Goal: Navigation & Orientation: Find specific page/section

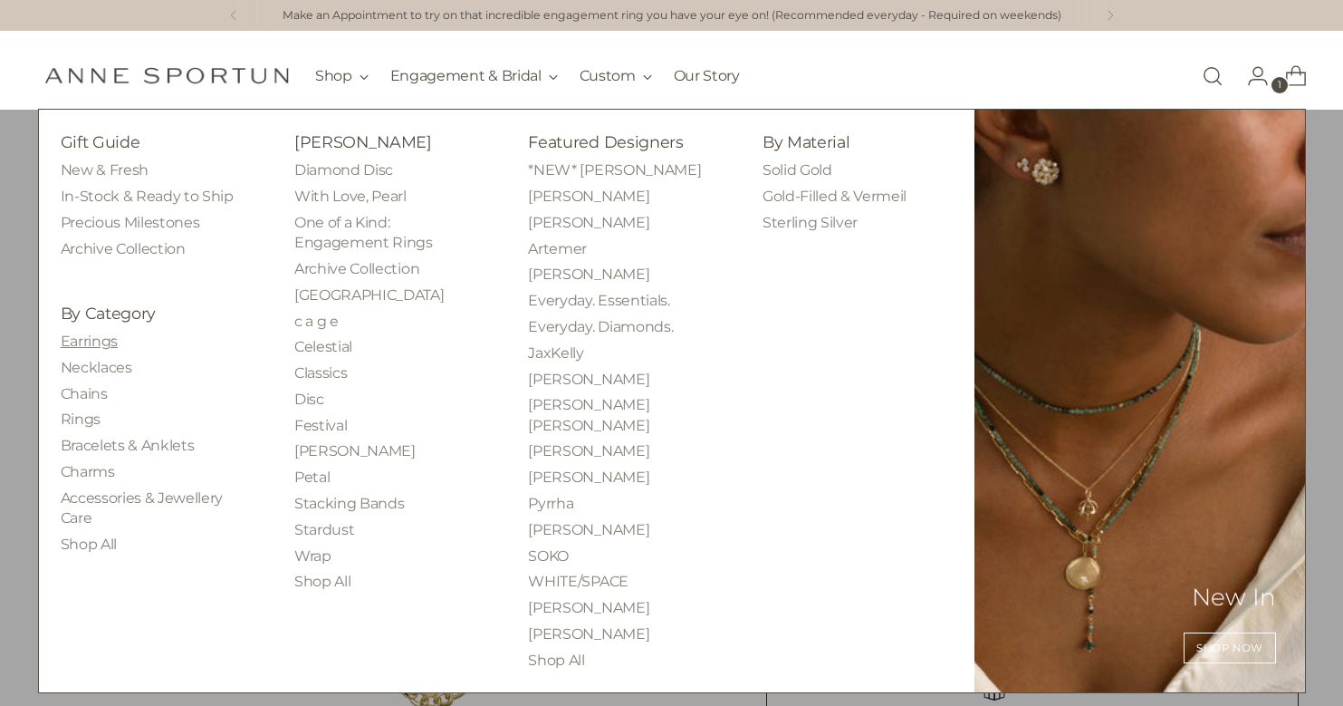
click at [103, 335] on link "Earrings" at bounding box center [89, 340] width 57 height 17
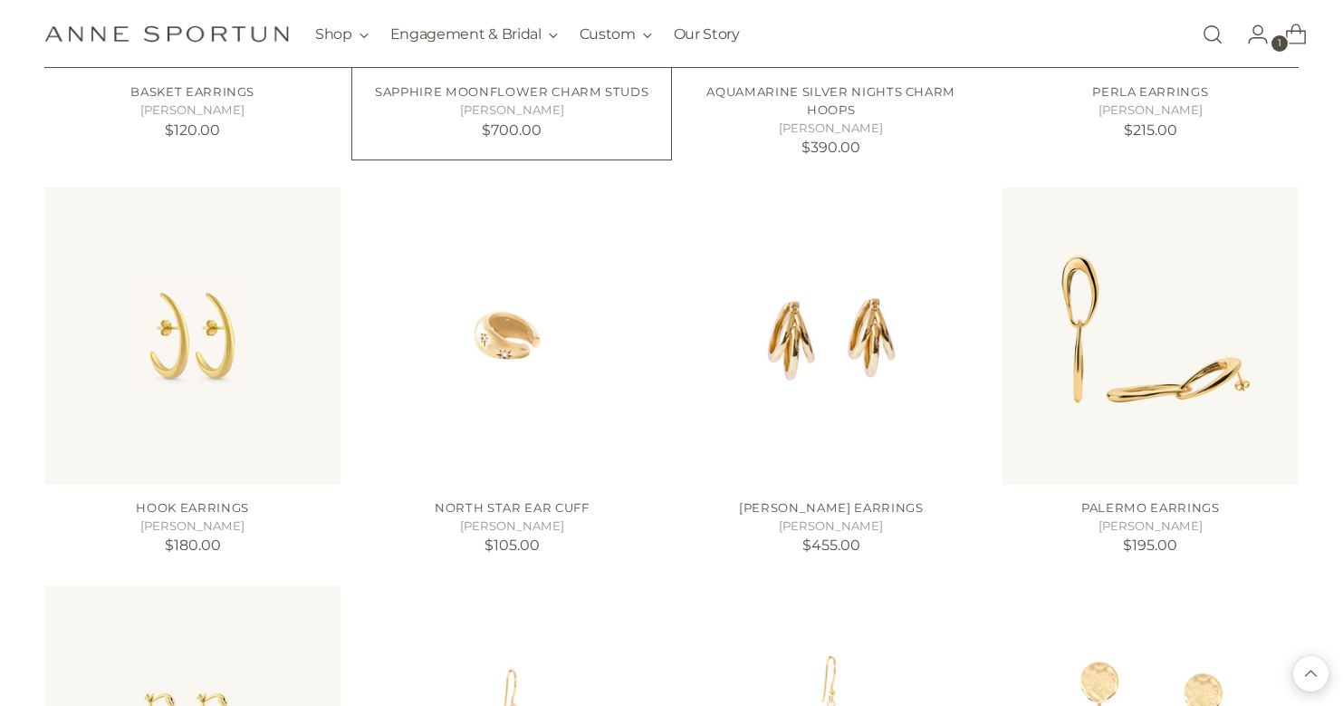
scroll to position [1505, 0]
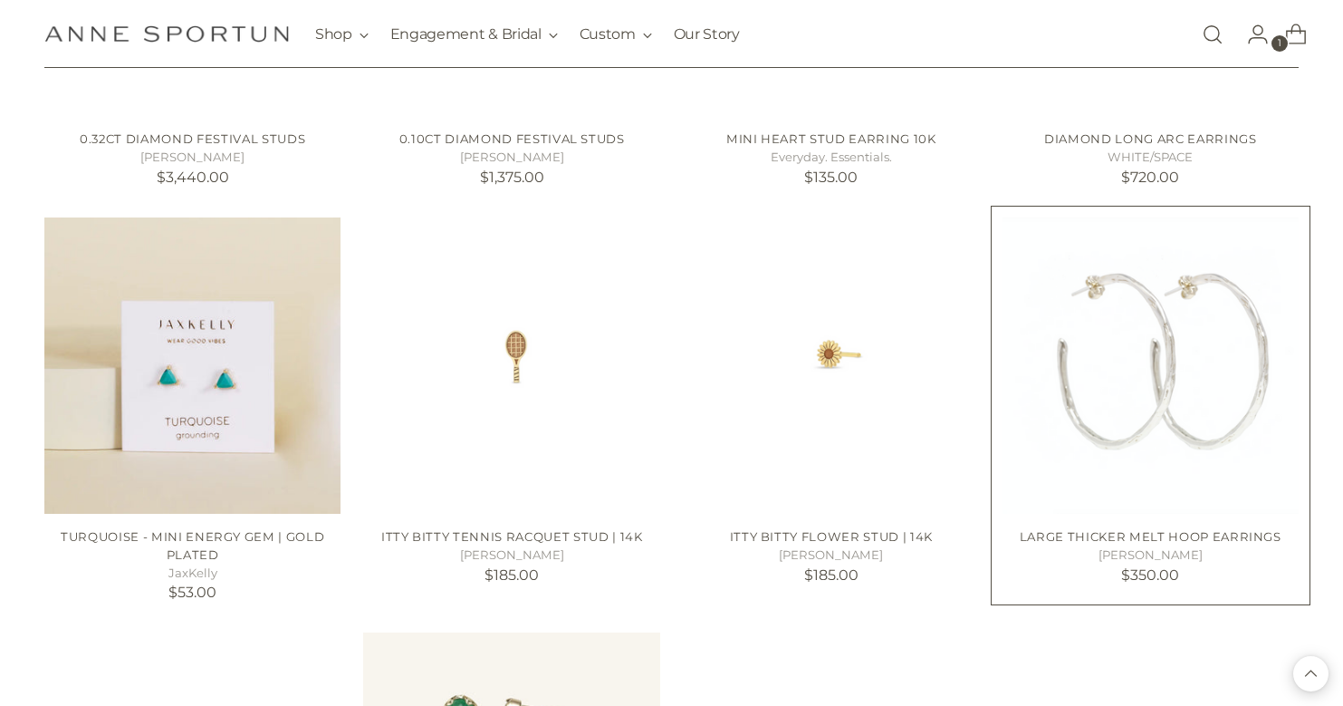
scroll to position [3094, 0]
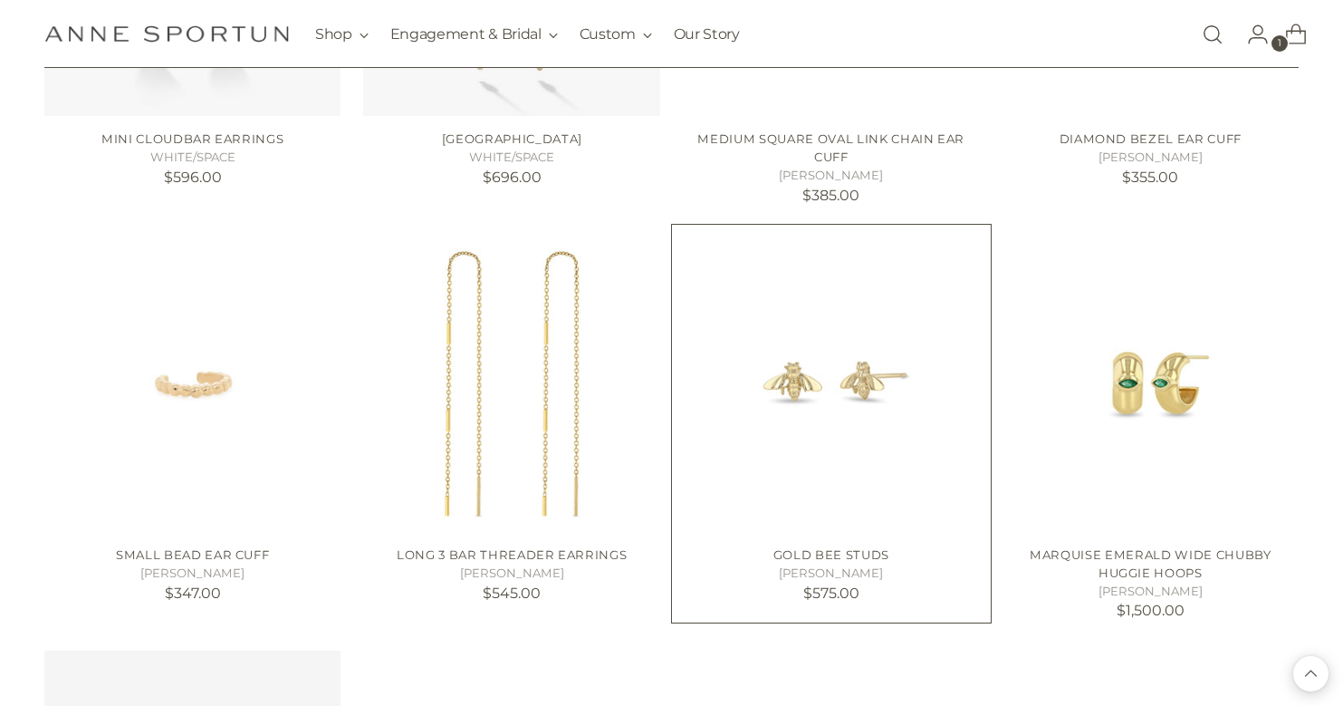
scroll to position [4739, 0]
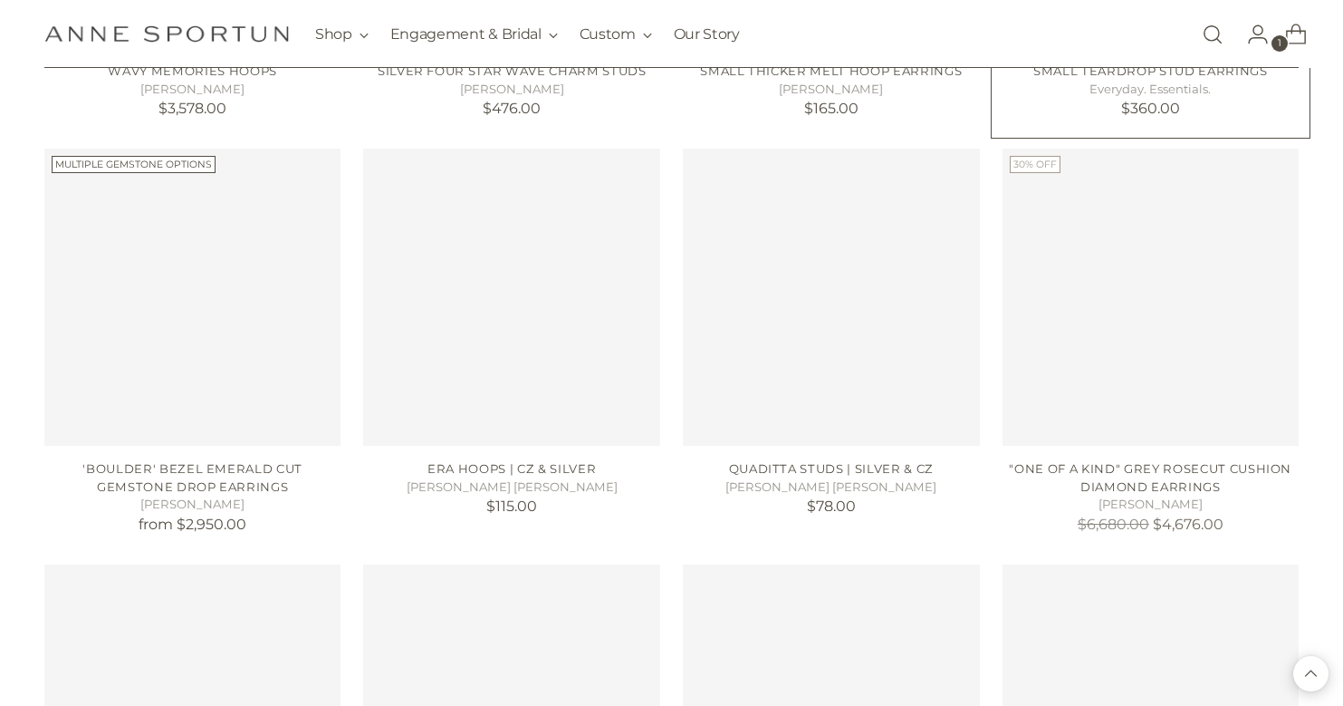
scroll to position [6039, 0]
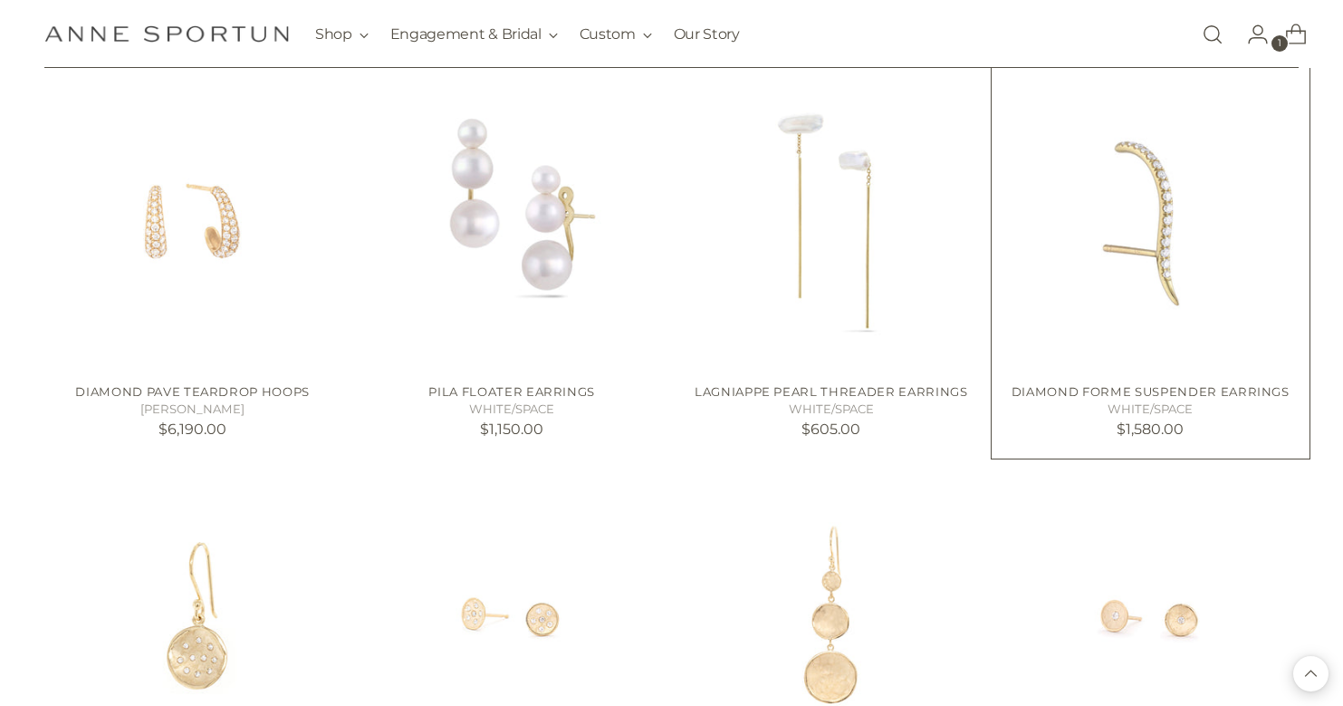
scroll to position [6527, 0]
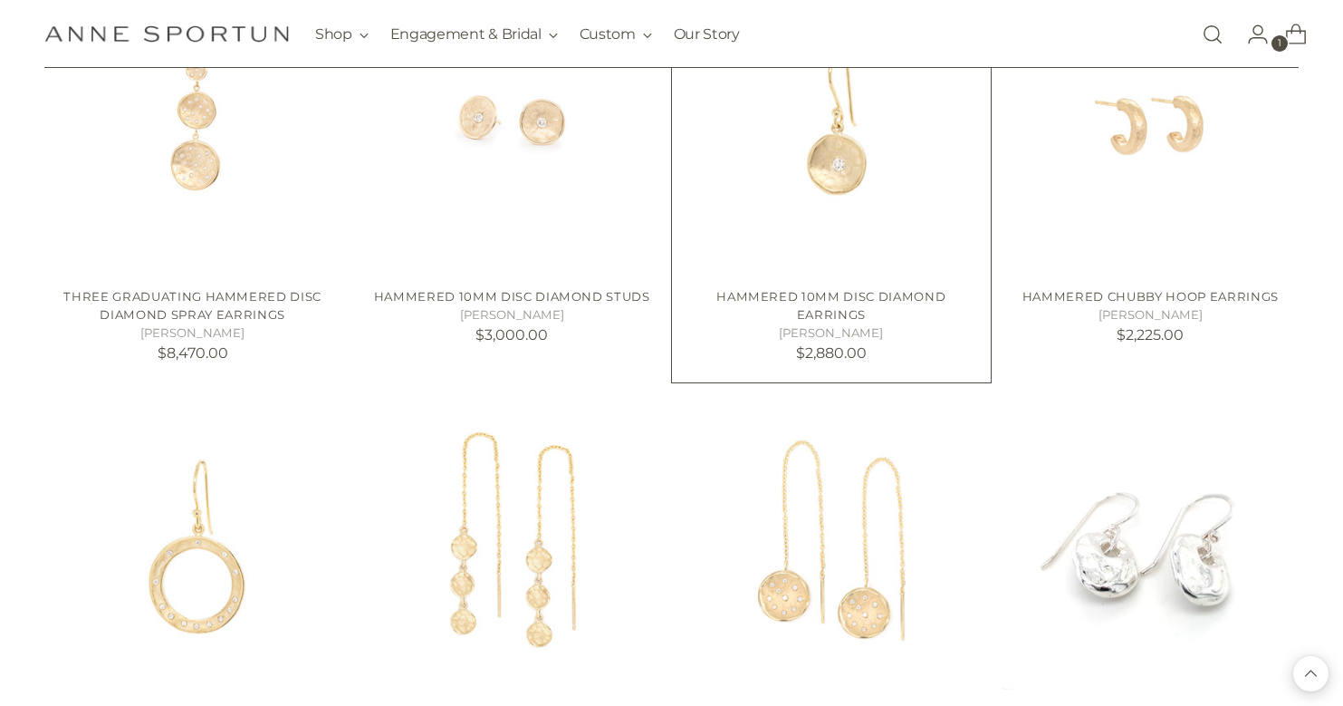
scroll to position [7473, 0]
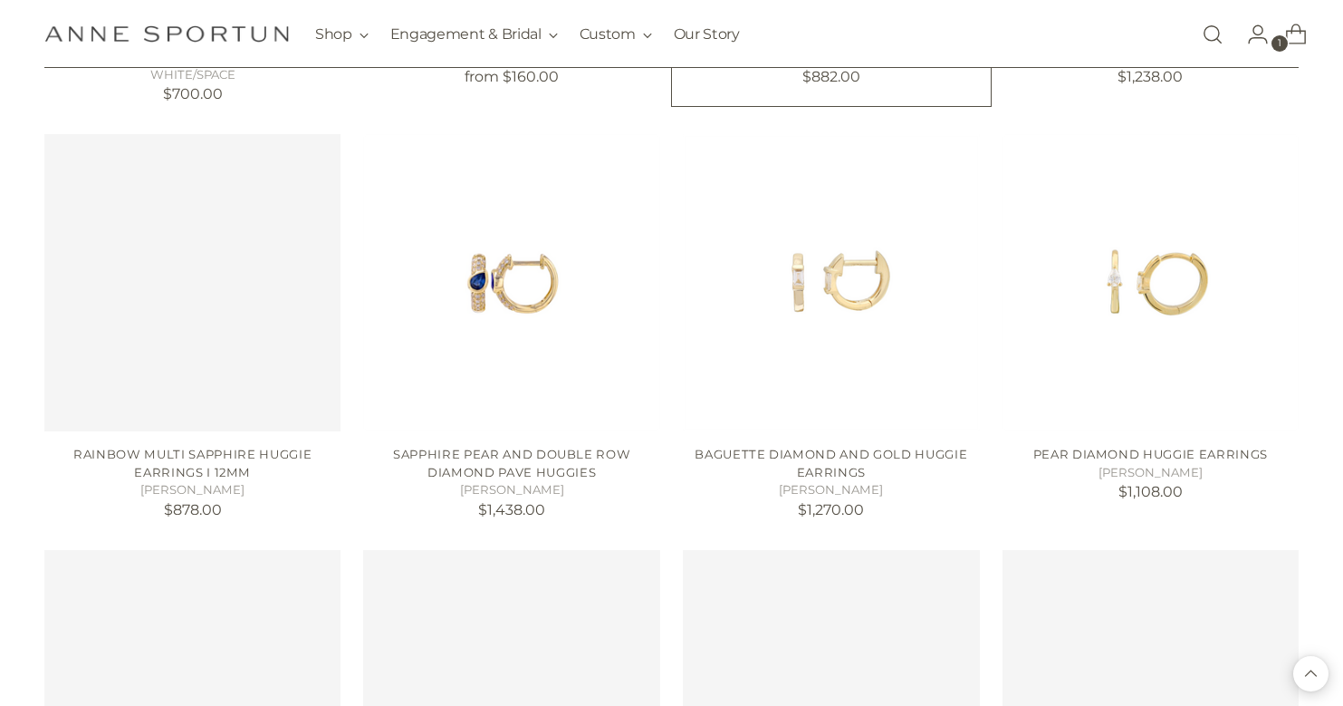
scroll to position [9774, 0]
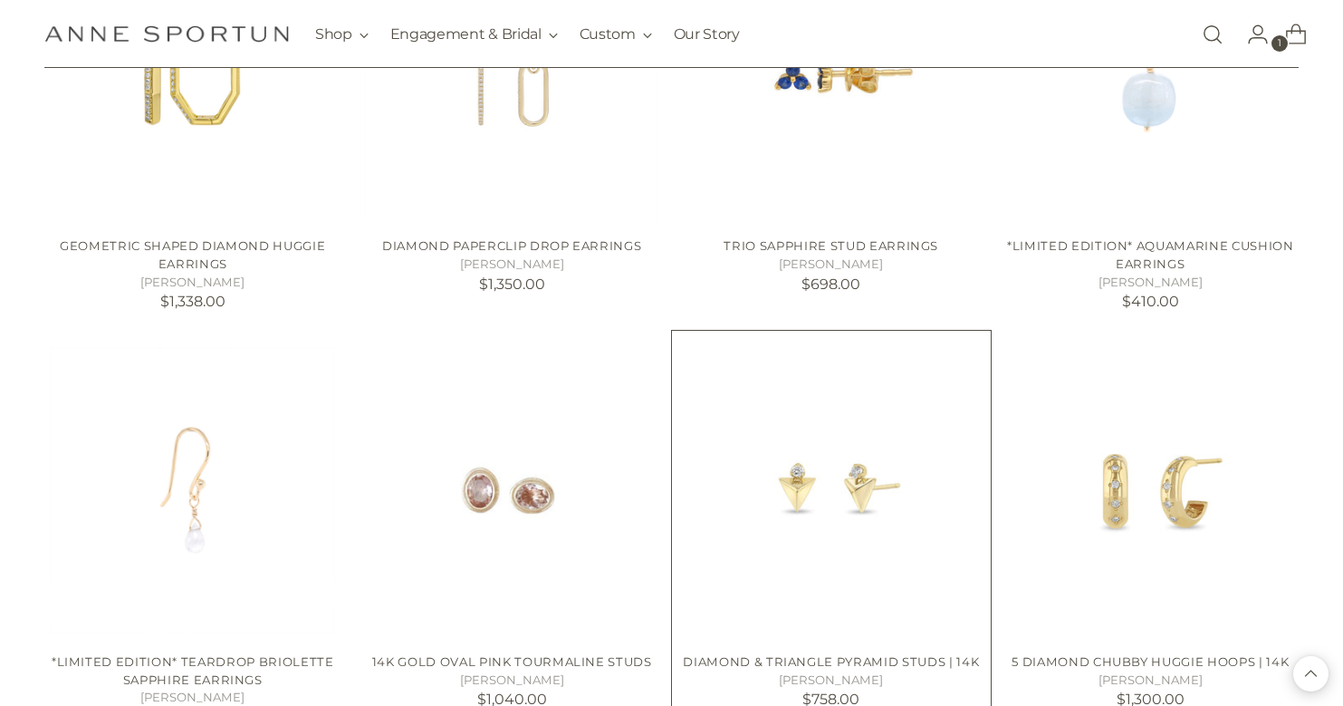
scroll to position [11230, 0]
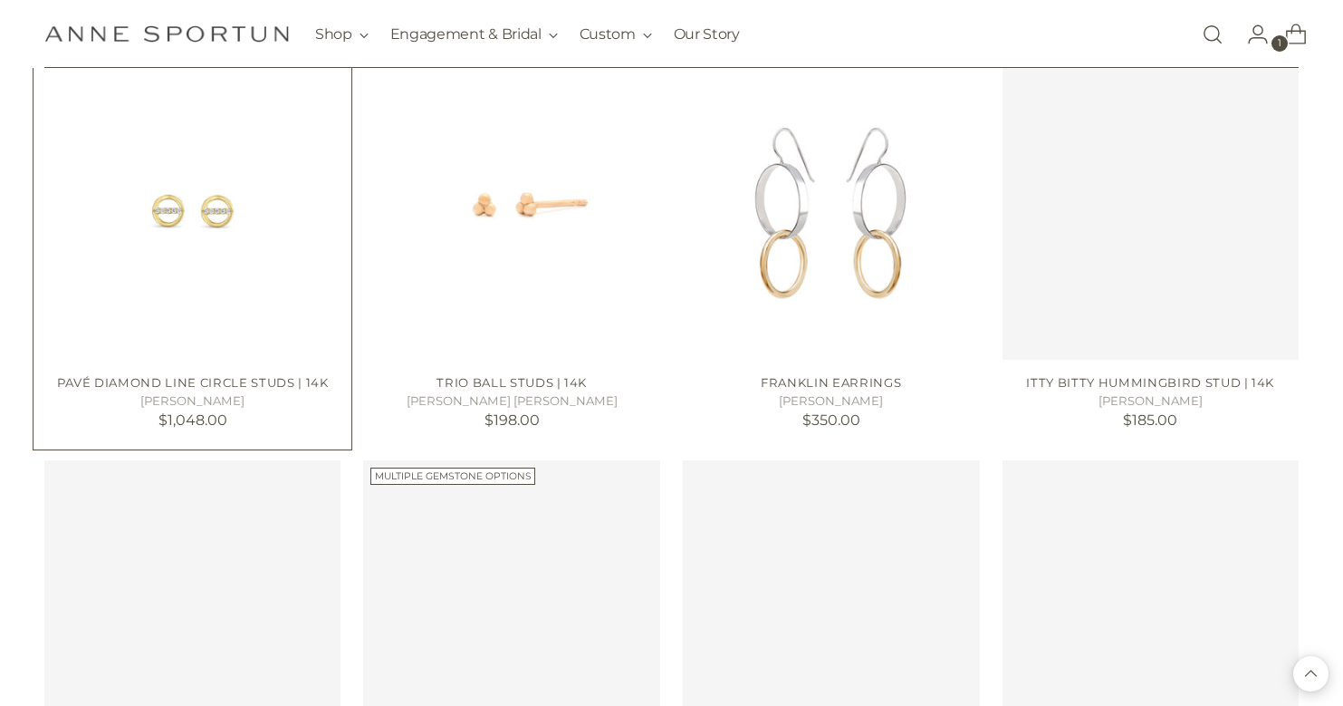
scroll to position [12754, 0]
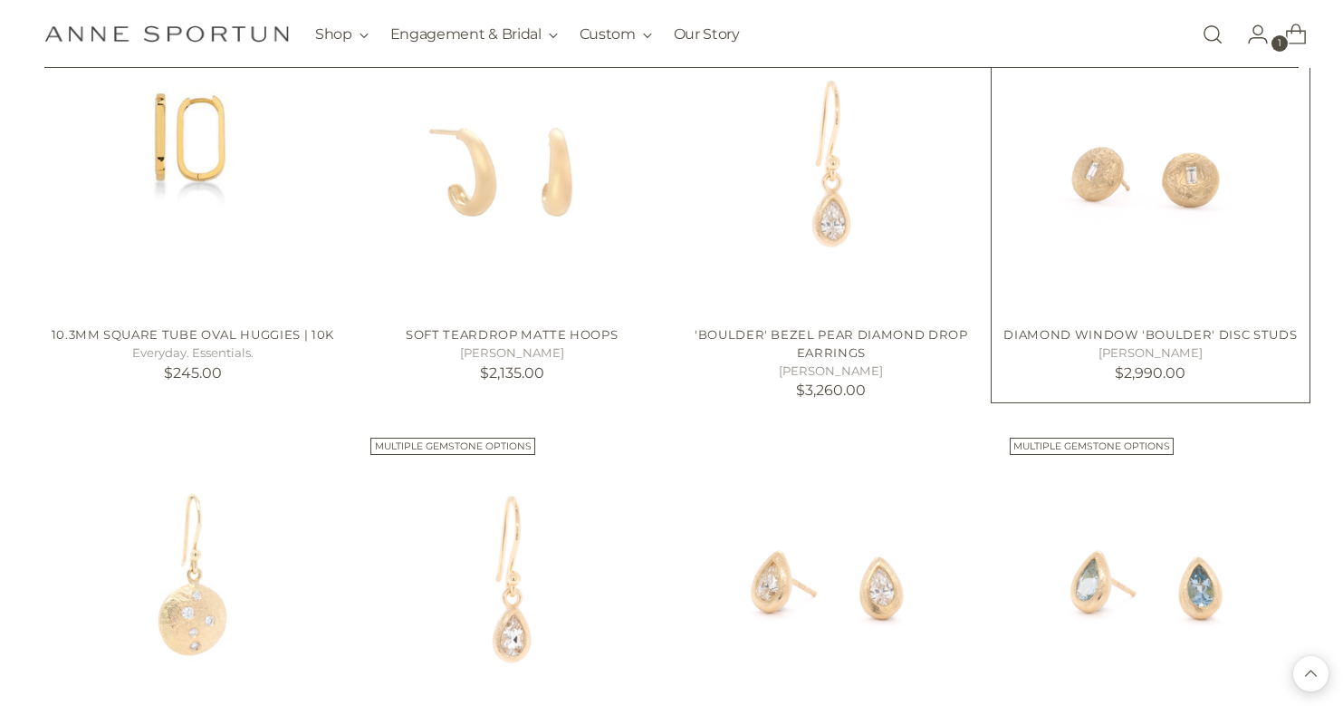
scroll to position [14463, 1]
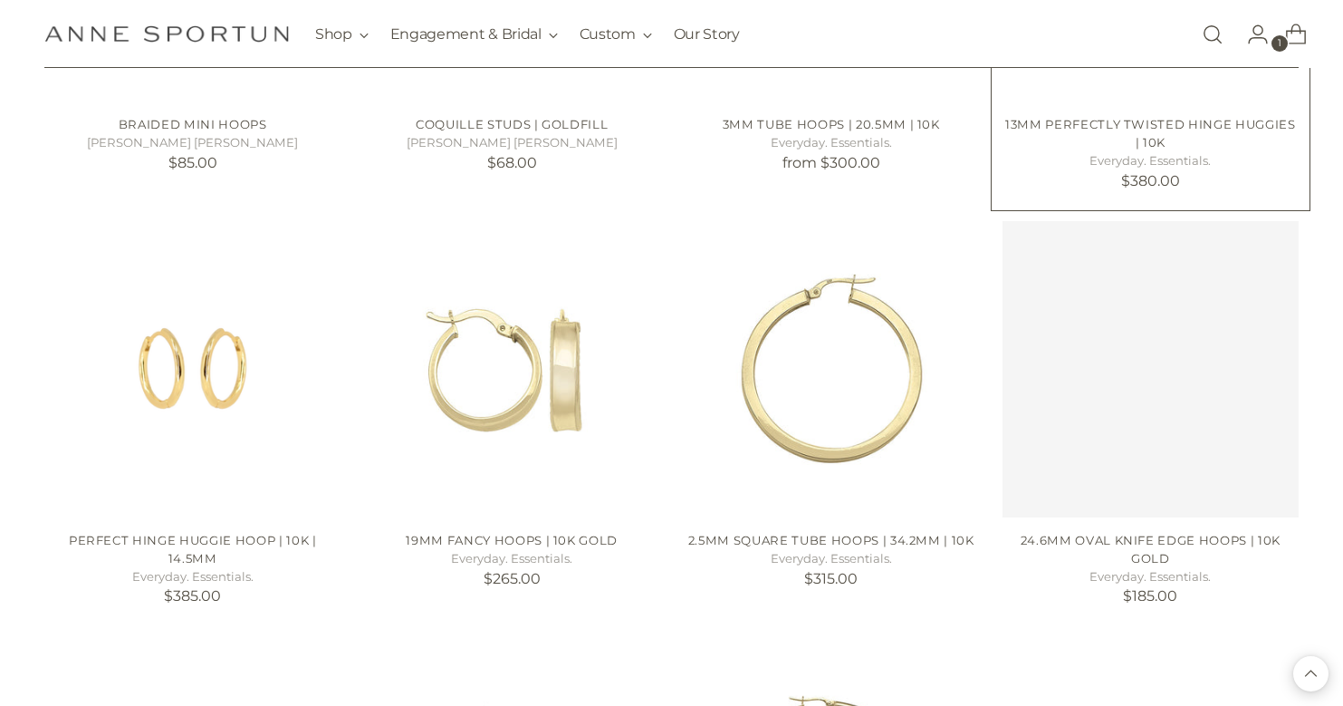
scroll to position [15902, 0]
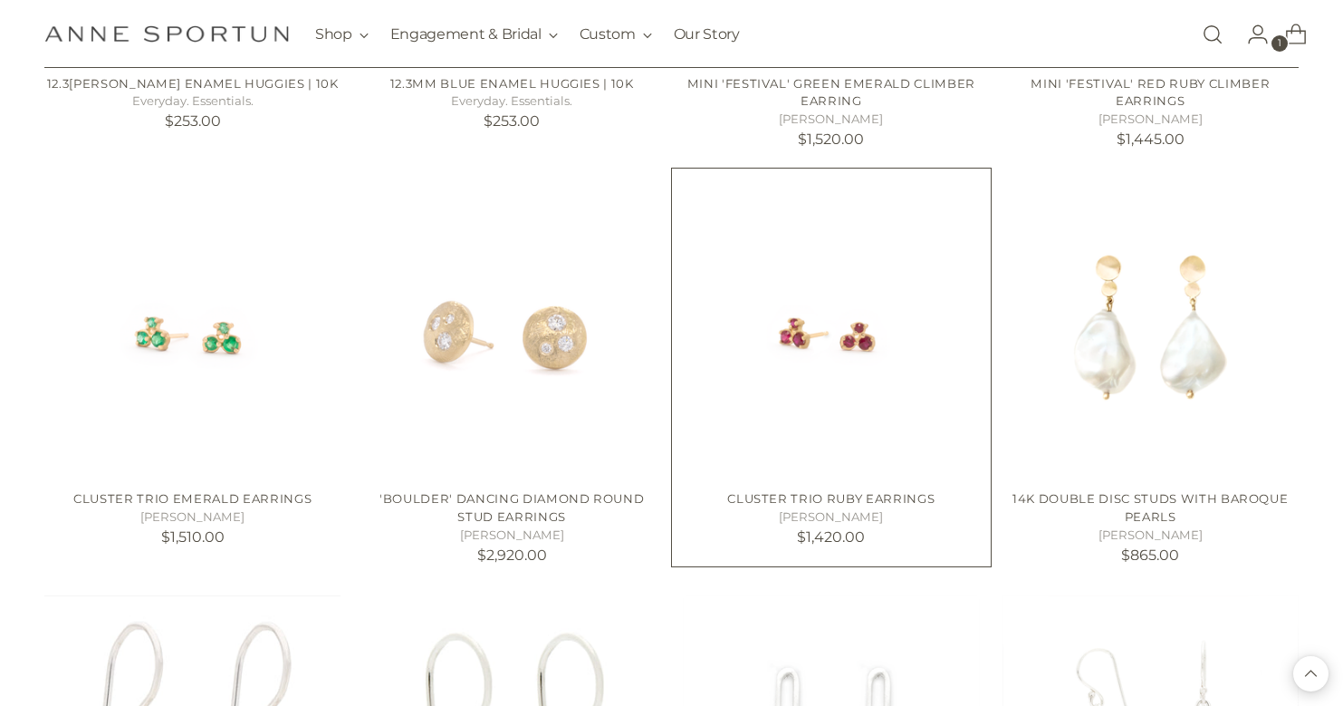
scroll to position [17584, 1]
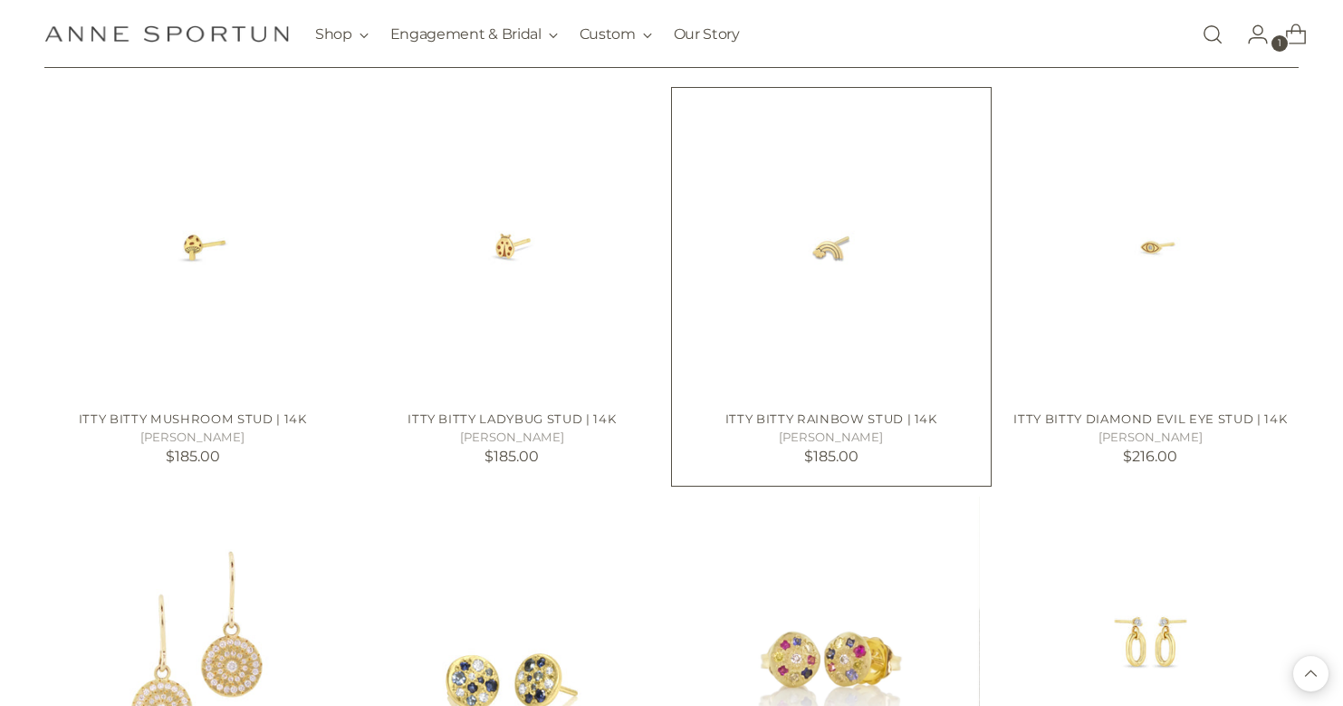
scroll to position [18895, 0]
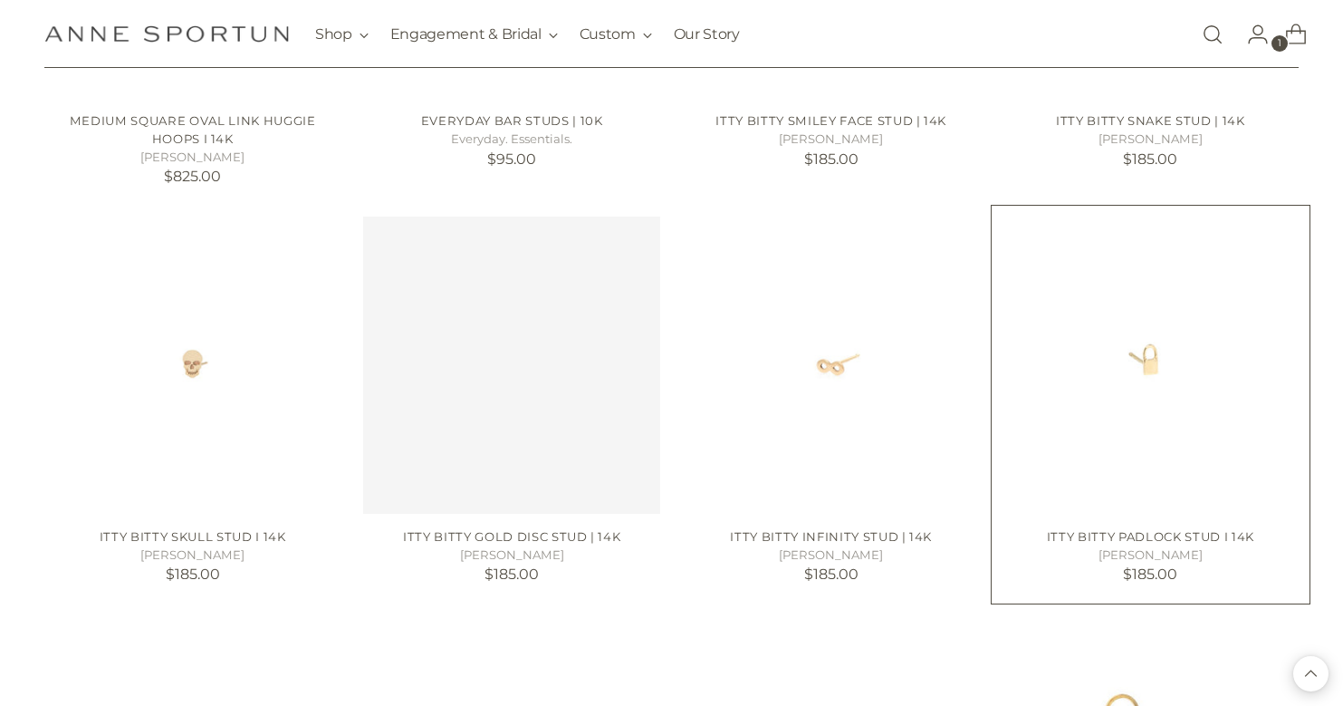
scroll to position [22892, 0]
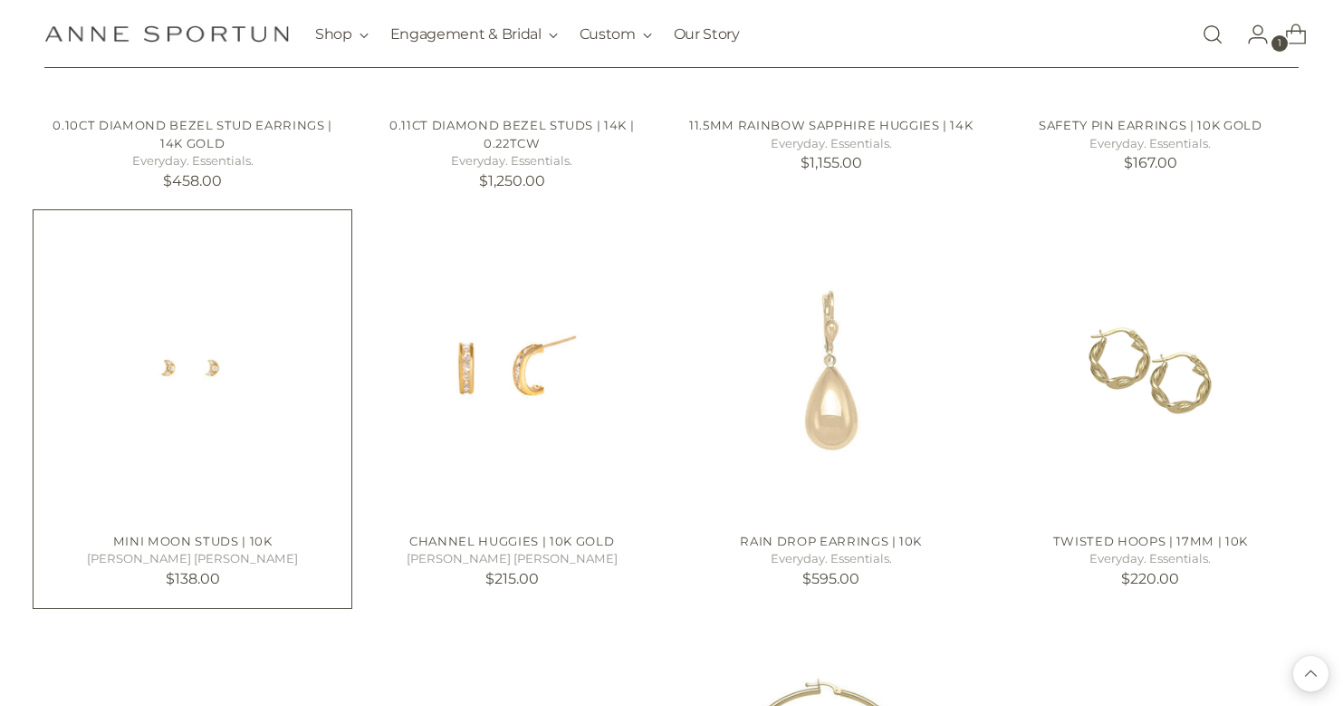
scroll to position [23866, 1]
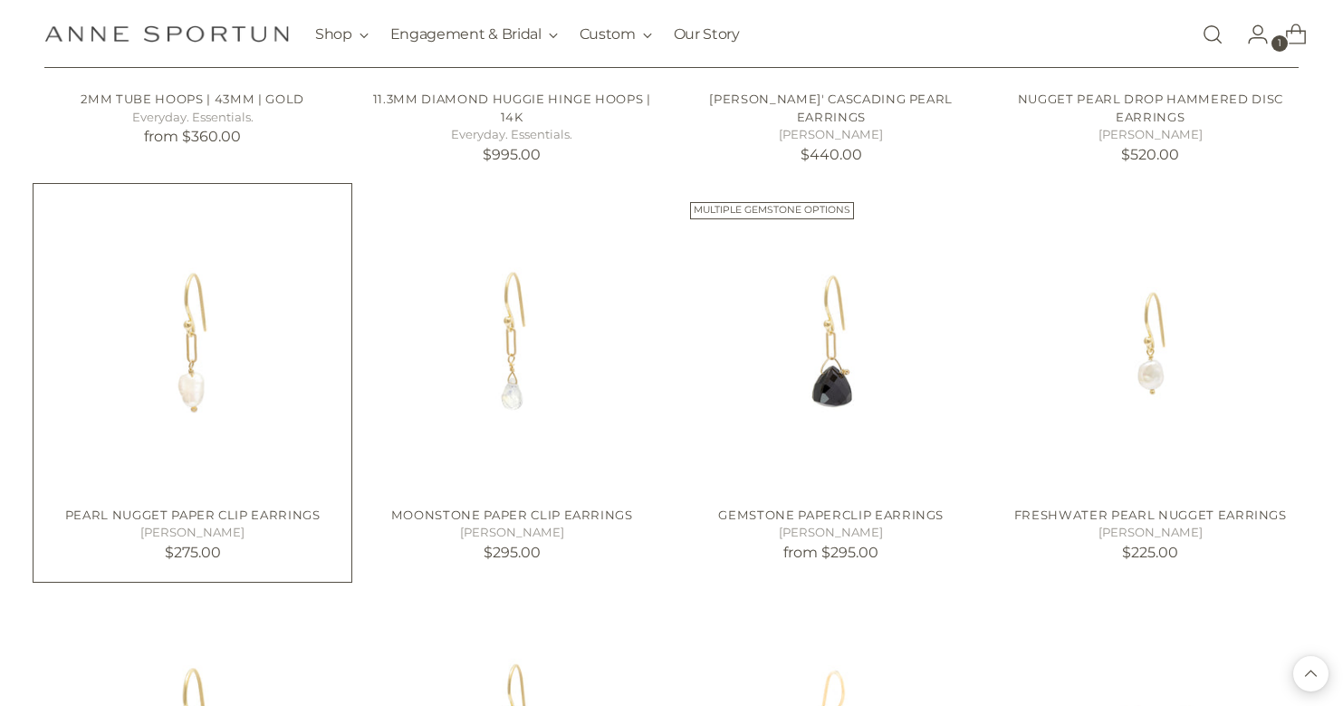
scroll to position [26384, 1]
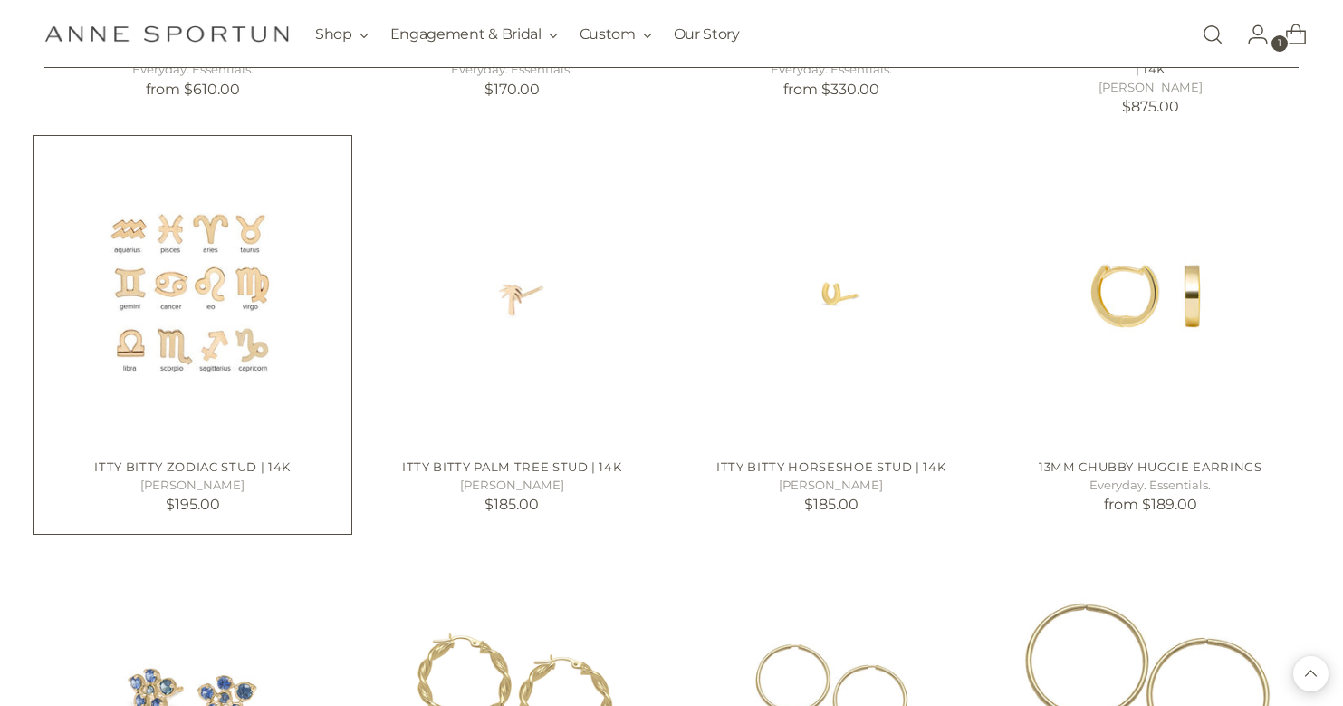
scroll to position [28269, 0]
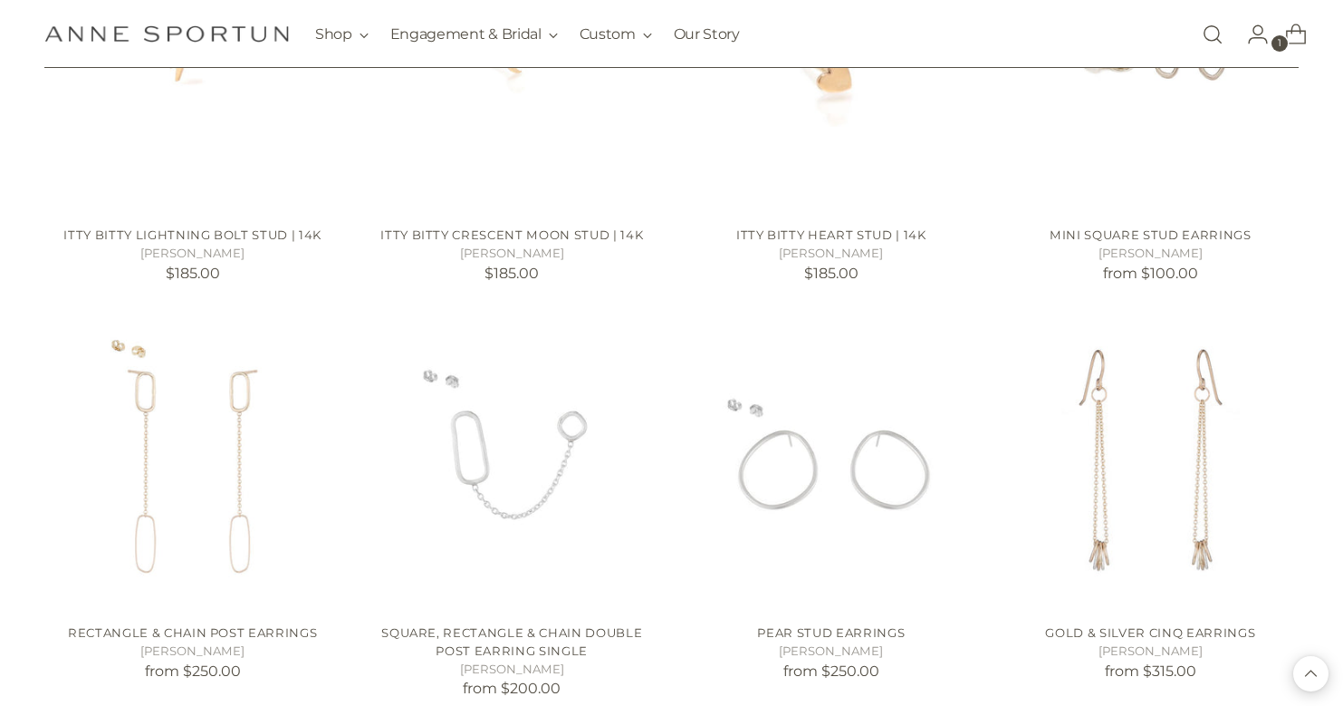
scroll to position [30913, 0]
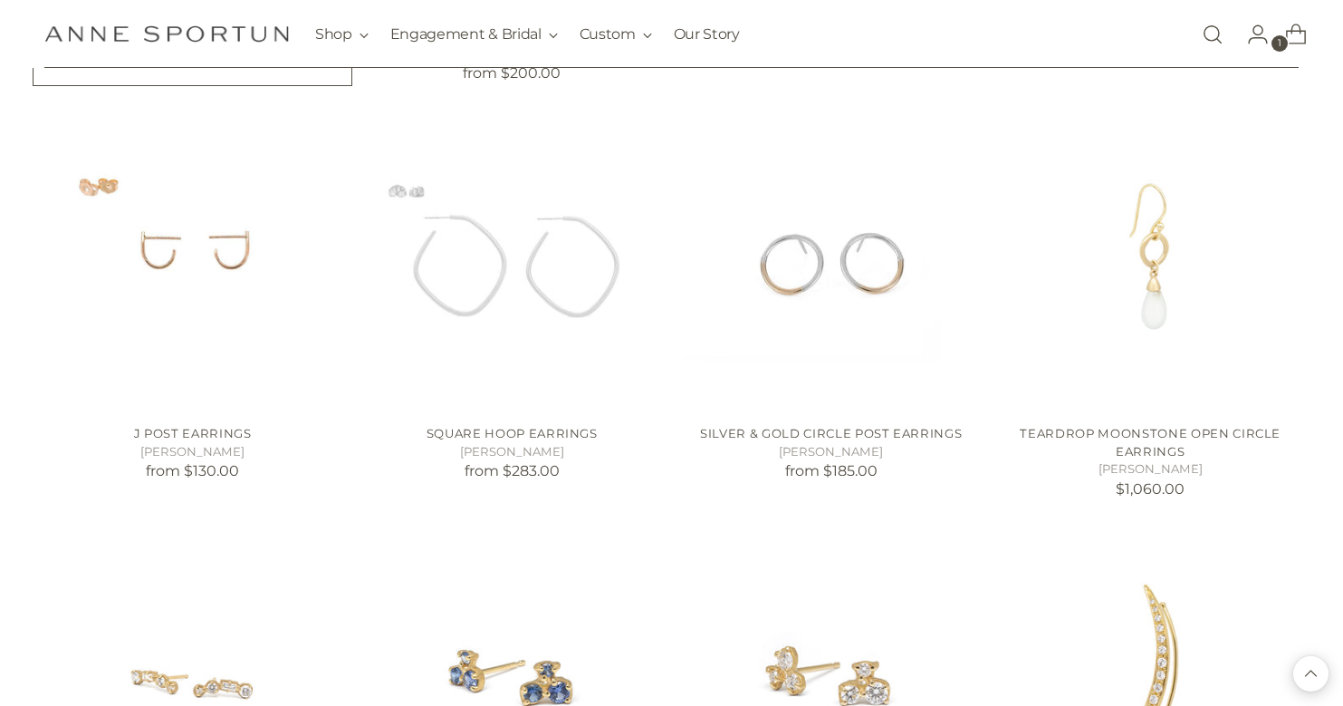
scroll to position [31541, 0]
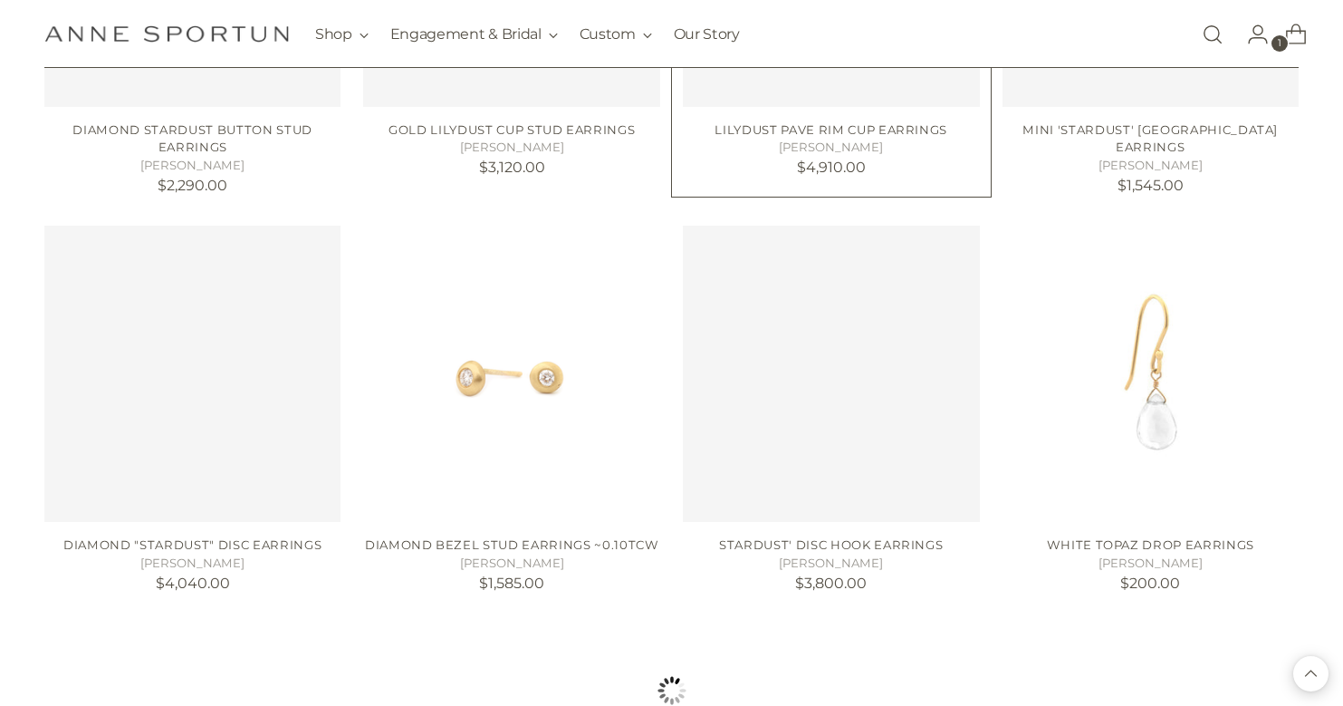
scroll to position [34311, 0]
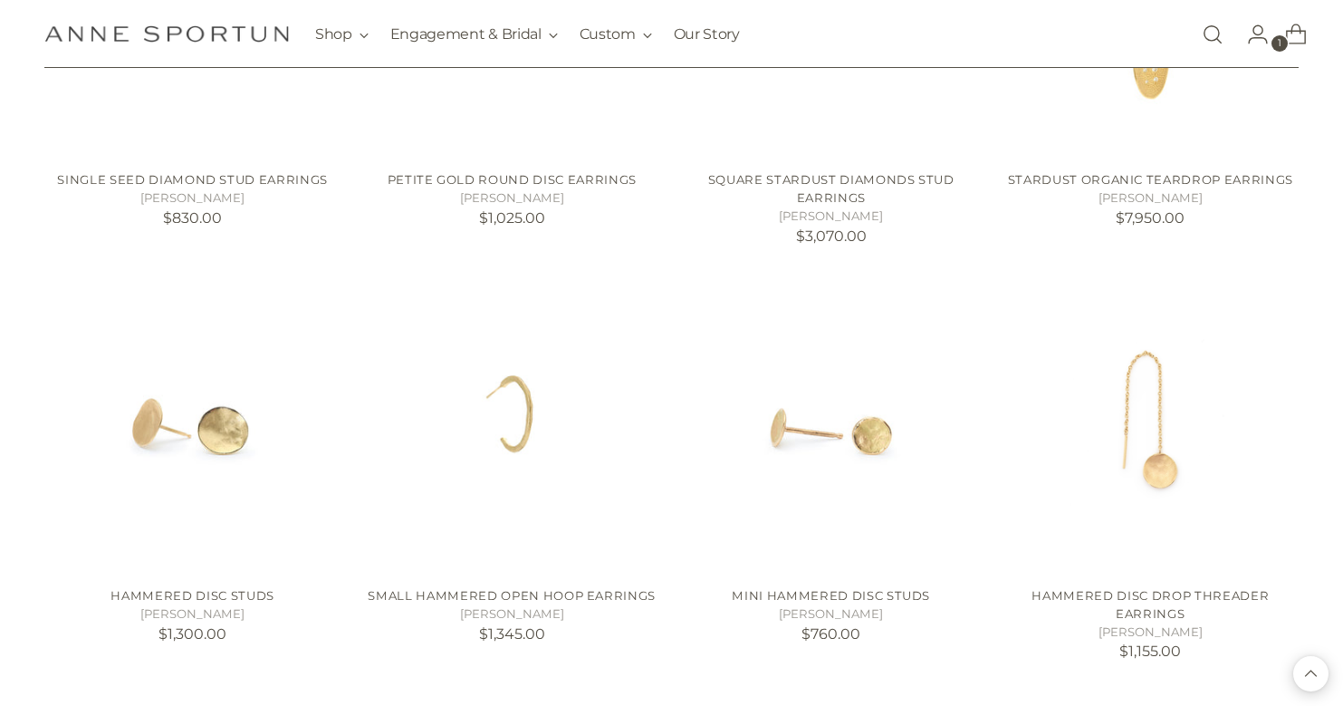
scroll to position [35071, 0]
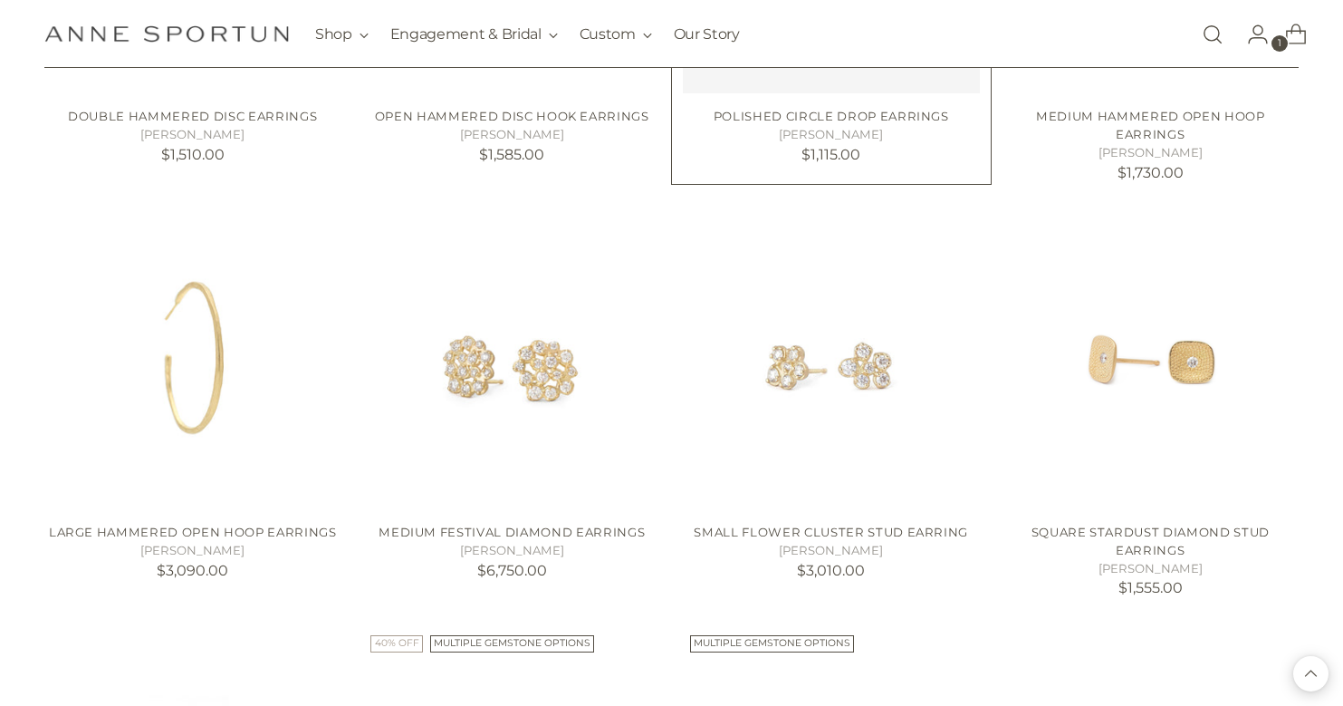
scroll to position [37589, 0]
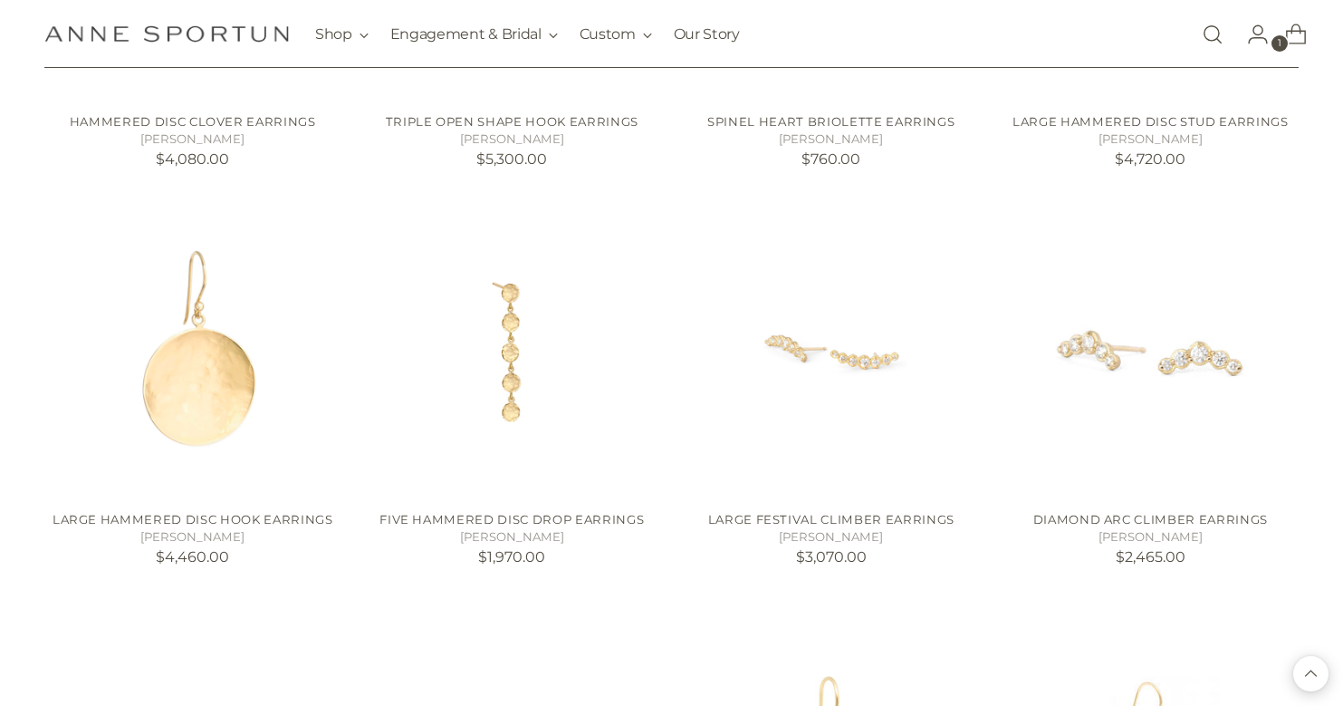
scroll to position [39227, 0]
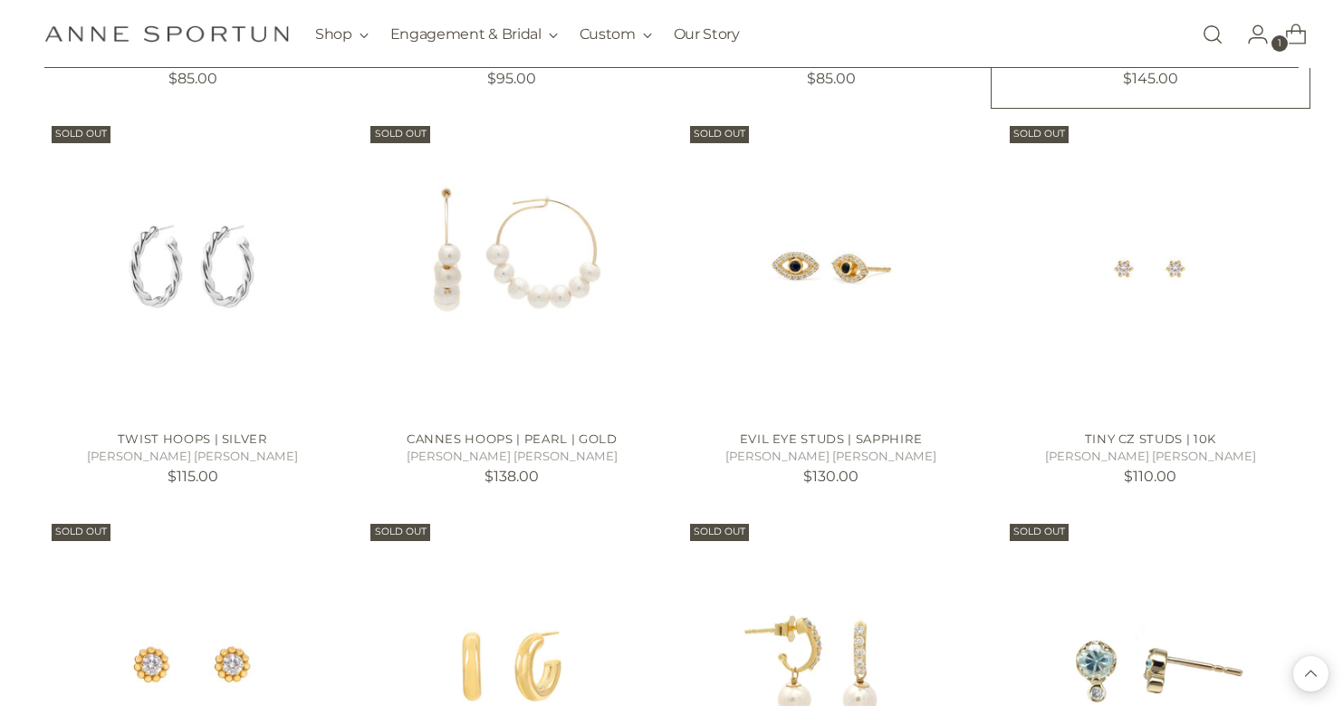
scroll to position [43817, 1]
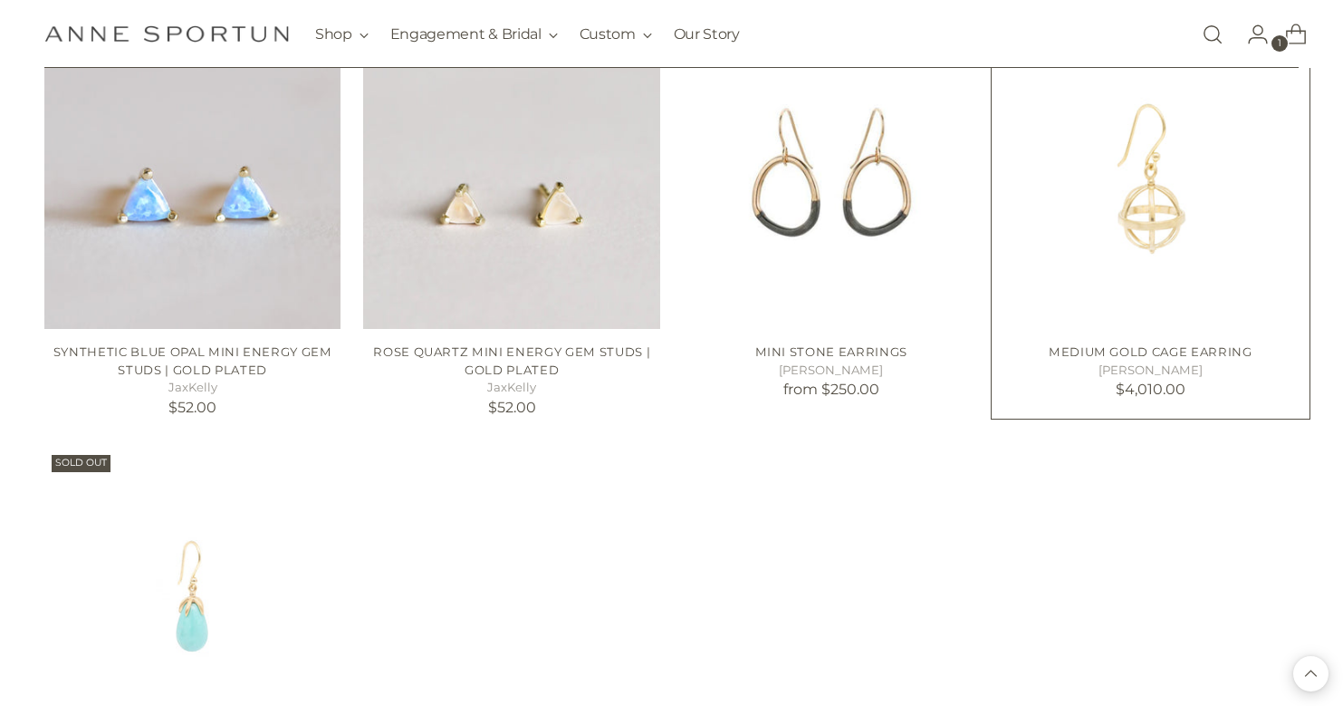
scroll to position [46338, 0]
